Goal: Task Accomplishment & Management: Complete application form

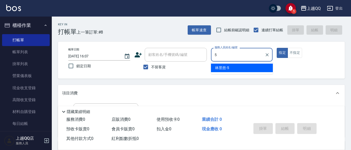
type input "[PERSON_NAME]5"
type button "true"
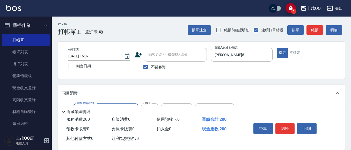
type input "洗髮(101)"
type input "250"
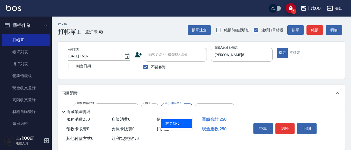
type input "[PERSON_NAME]5"
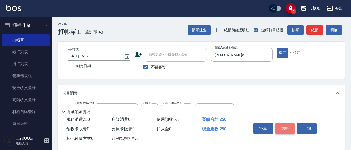
click at [286, 124] on button "結帳" at bounding box center [285, 128] width 19 height 11
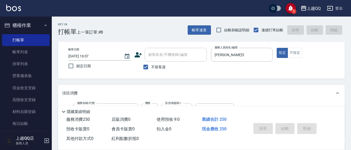
type input "[DATE] 17:02"
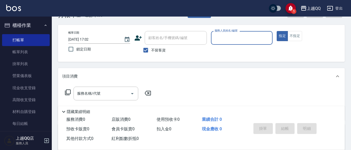
scroll to position [26, 0]
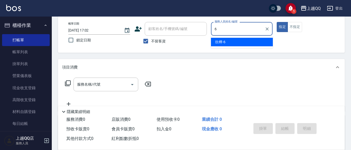
type input "欣樺-6"
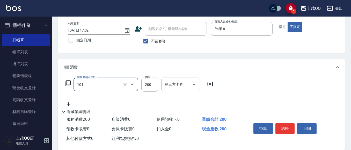
type input "洗髮(101)"
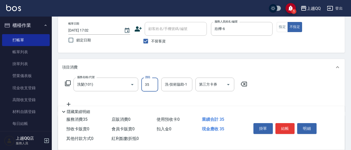
type input "350"
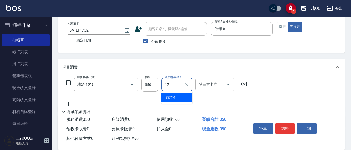
type input "心佑-17"
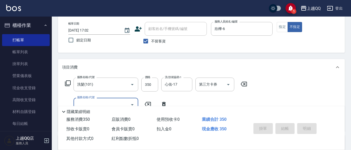
type input "[DATE] 17:36"
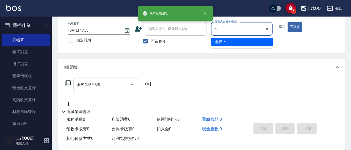
type input "欣樺-6"
type button "false"
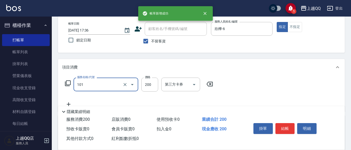
type input "洗髮(101)"
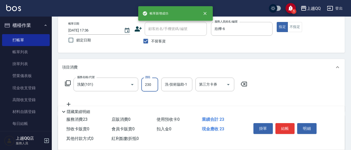
type input "230"
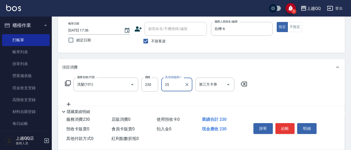
type input "[PERSON_NAME]-25"
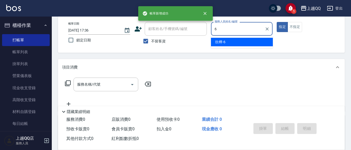
type input "欣樺-6"
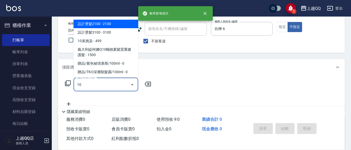
type input "1"
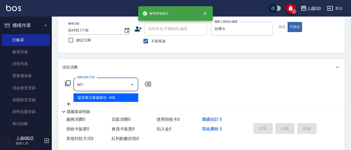
type input "髮原素活養健康洗(601)"
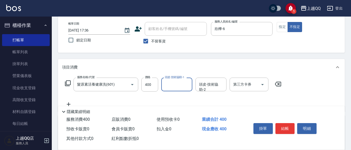
type input "1"
type input "[PERSON_NAME]-26"
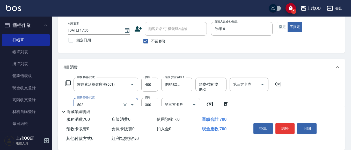
type input "自備護髮(502)"
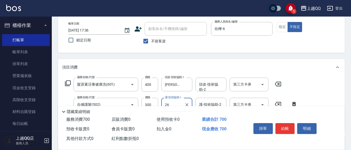
type input "[PERSON_NAME]-26"
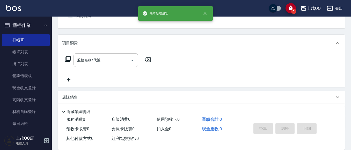
scroll to position [24, 0]
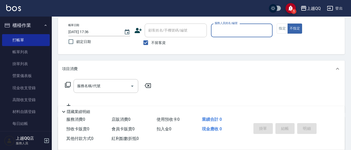
click at [154, 44] on span "不留客資" at bounding box center [158, 42] width 15 height 5
click at [151, 44] on input "不留客資" at bounding box center [145, 42] width 11 height 11
checkbox input "false"
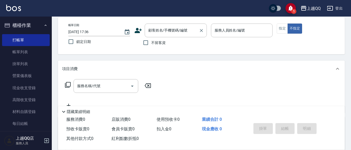
drag, startPoint x: 157, startPoint y: 33, endPoint x: 156, endPoint y: 28, distance: 5.3
click at [156, 28] on div "顧客姓名/手機號碼/編號 顧客姓名/手機號碼/編號" at bounding box center [176, 31] width 62 height 14
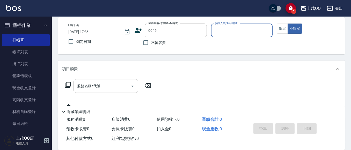
type input "[PERSON_NAME]/0937912815/0045"
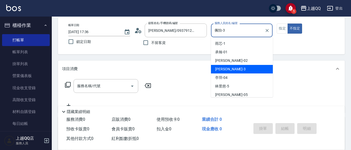
drag, startPoint x: 234, startPoint y: 30, endPoint x: 209, endPoint y: 9, distance: 32.7
click at [191, 29] on div "帳單日期 [DATE] 17:36 鎖定日期 顧客姓名/手機號碼/編號 [PERSON_NAME]/0937912815/0045 顧客姓名/手機號碼/編號 …" at bounding box center [201, 36] width 275 height 25
type input "欣樺-6"
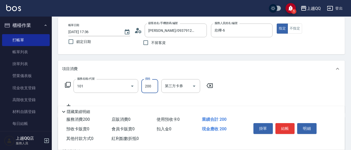
type input "洗髮(101)"
type input "230"
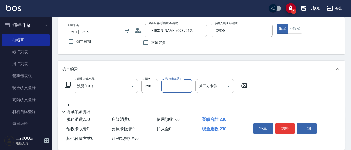
type input "2"
type input "心佑-17"
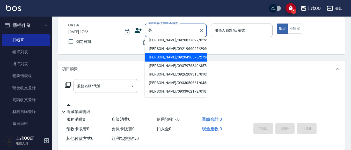
scroll to position [124, 0]
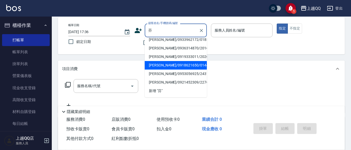
click at [164, 67] on li "[PERSON_NAME]/0918621650/0144" at bounding box center [176, 65] width 62 height 9
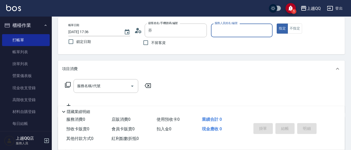
type input "[PERSON_NAME]/0918621650/0144"
type input "欣樺-6"
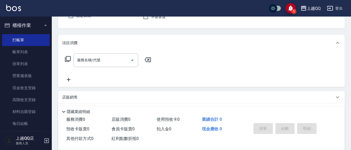
scroll to position [24, 0]
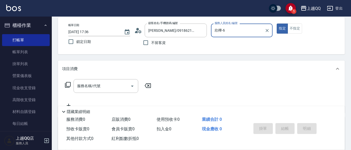
click at [277, 24] on button "指定" at bounding box center [282, 29] width 11 height 10
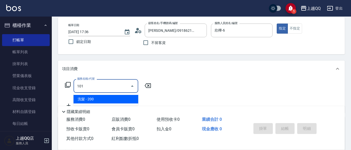
type input "洗髮(101)"
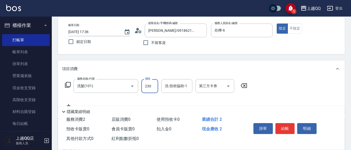
type input "230"
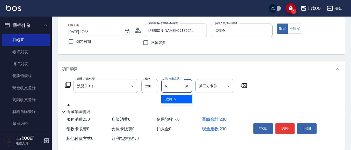
type input "欣樺-6"
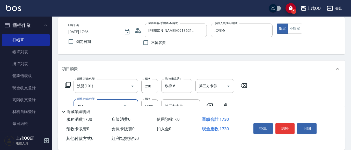
type input "設計染髮(404)"
type input "1300"
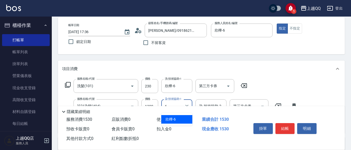
type input "欣樺-6"
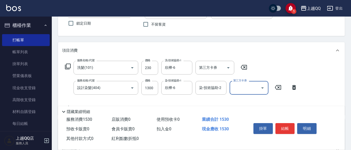
scroll to position [52, 0]
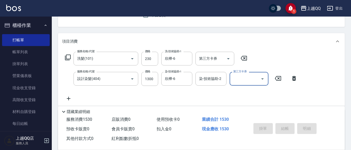
type input "[DATE] 17:37"
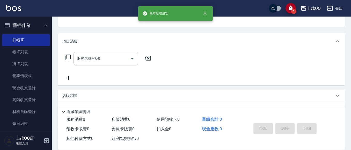
scroll to position [26, 0]
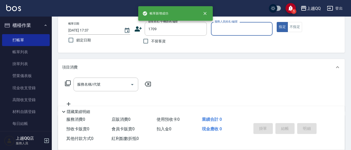
click at [277, 22] on button "指定" at bounding box center [282, 27] width 11 height 10
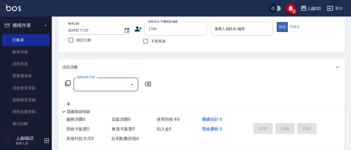
type input "[PERSON_NAME]/0970021678/1709"
type input "欣樺-6"
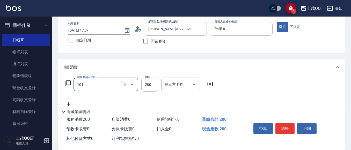
type input "洗髮(101)"
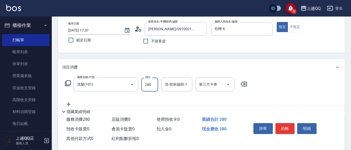
type input "280"
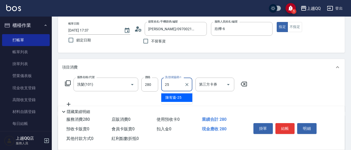
type input "[PERSON_NAME]-25"
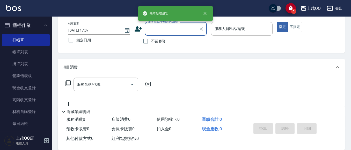
drag, startPoint x: 160, startPoint y: 40, endPoint x: 185, endPoint y: 36, distance: 25.2
click at [161, 40] on span "不留客資" at bounding box center [158, 41] width 15 height 5
click at [151, 40] on input "不留客資" at bounding box center [145, 41] width 11 height 11
checkbox input "true"
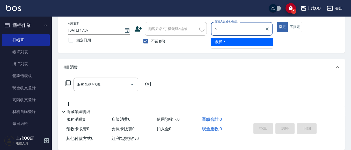
type input "欣樺-6"
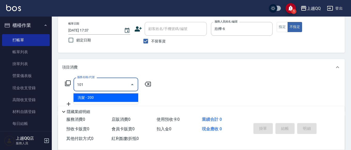
type input "洗髮(101)"
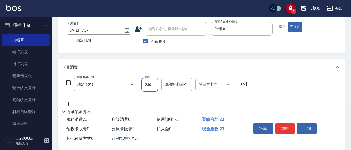
type input "230"
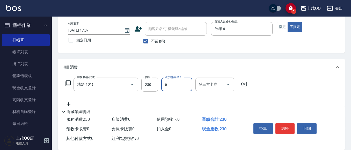
type input "欣樺-6"
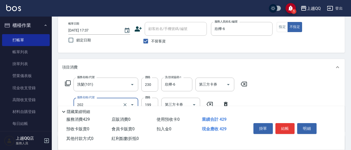
type input "不指定單剪(202)"
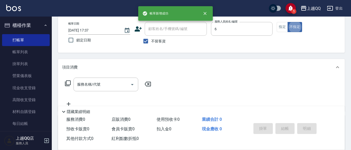
type input "欣樺-6"
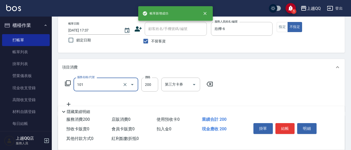
type input "洗髮(101)"
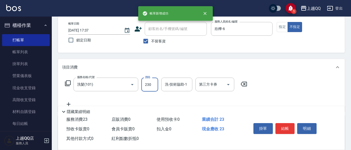
type input "230"
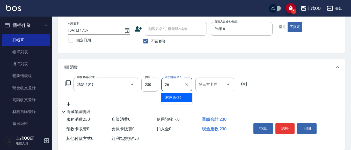
type input "2"
type input "欣樺-6"
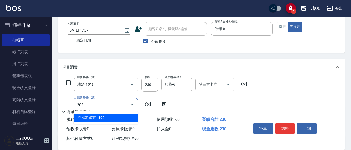
type input "不指定單剪(202)"
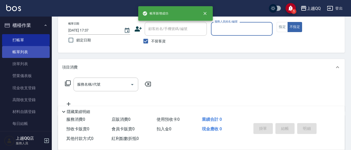
click at [26, 56] on link "帳單列表" at bounding box center [26, 52] width 48 height 12
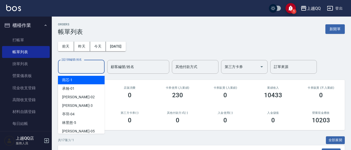
drag, startPoint x: 82, startPoint y: 70, endPoint x: 127, endPoint y: 5, distance: 79.3
click at [81, 67] on input "設計師編號/姓名" at bounding box center [81, 66] width 42 height 9
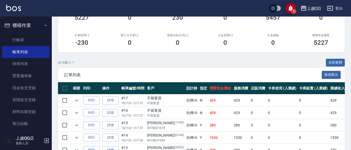
scroll to position [171, 0]
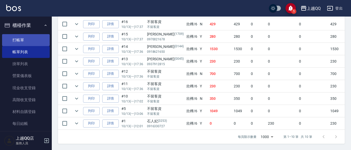
type input "欣樺-6"
click at [33, 40] on link "打帳單" at bounding box center [26, 40] width 48 height 12
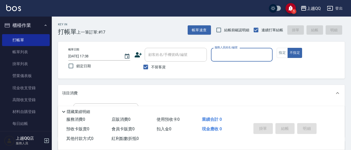
click at [160, 65] on span "不留客資" at bounding box center [158, 67] width 15 height 5
click at [151, 65] on input "不留客資" at bounding box center [145, 67] width 11 height 11
checkbox input "false"
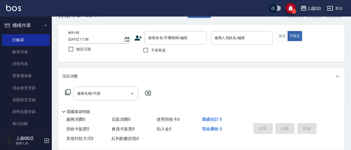
scroll to position [26, 0]
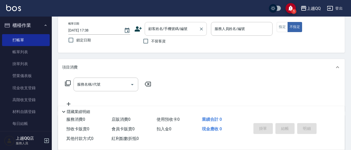
click at [193, 23] on div "顧客姓名/手機號碼/編號" at bounding box center [176, 29] width 62 height 14
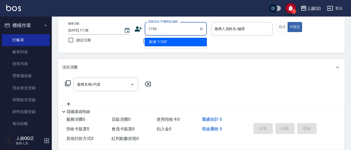
type input "1755"
click at [288, 22] on button "不指定" at bounding box center [295, 27] width 15 height 10
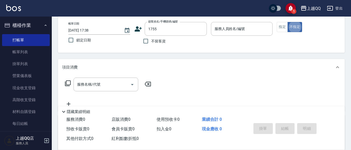
type button "false"
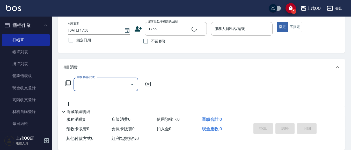
type input "[PERSON_NAME]/0922277780/1755"
type input "佩怡-3"
click at [203, 27] on icon "Clear" at bounding box center [201, 28] width 5 height 5
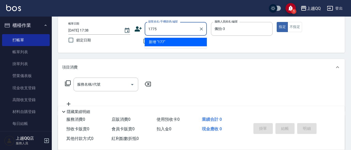
type input "1775"
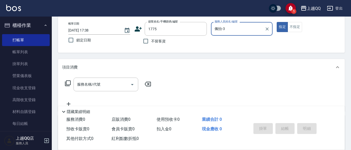
click at [277, 22] on button "指定" at bounding box center [282, 27] width 11 height 10
type button "true"
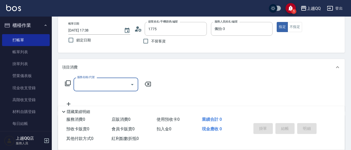
type input "曲小姐/0000000/1775"
type input "欣樺-6"
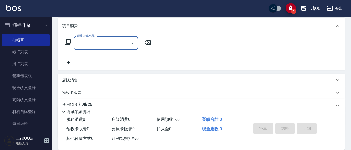
scroll to position [105, 0]
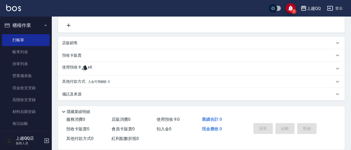
click at [82, 67] on icon at bounding box center [85, 68] width 6 height 6
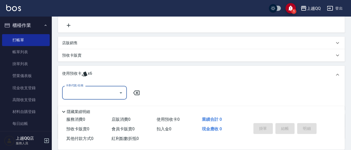
scroll to position [0, 0]
click at [94, 89] on input "卡券代號/名稱" at bounding box center [91, 92] width 52 height 9
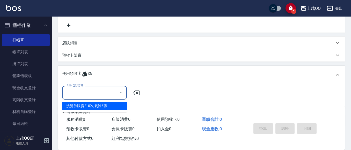
click at [101, 104] on div "洗髮券販賣/10次 剩餘6張" at bounding box center [94, 106] width 65 height 9
type input "洗髮券販賣/10次"
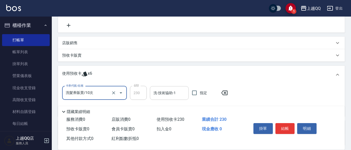
click at [161, 94] on input "洗-技術協助-1" at bounding box center [169, 93] width 34 height 9
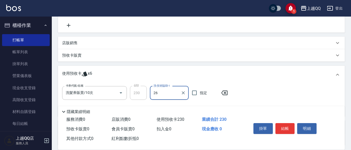
type input "[PERSON_NAME]-26"
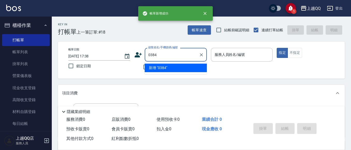
click at [277, 48] on button "指定" at bounding box center [282, 53] width 11 height 10
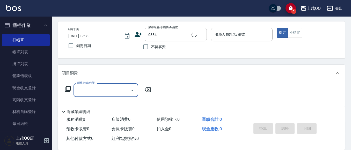
scroll to position [26, 0]
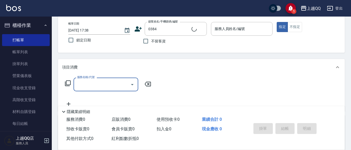
type input "[PERSON_NAME]/0918523952/0384"
type input "6"
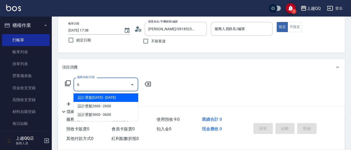
type input "欣樺-6"
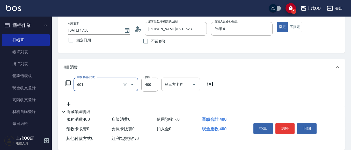
type input "髮原素活養健康洗(601)"
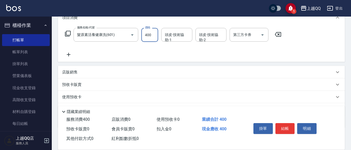
scroll to position [78, 0]
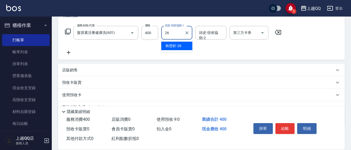
type input "2"
type input "[PERSON_NAME]-25"
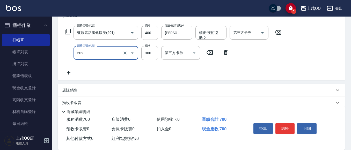
type input "自備護髮(502)"
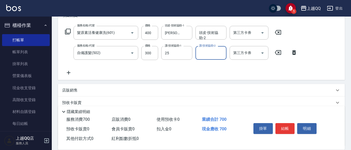
type input "[PERSON_NAME]-25"
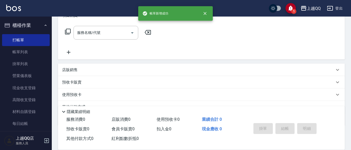
scroll to position [0, 0]
